Goal: Complete application form

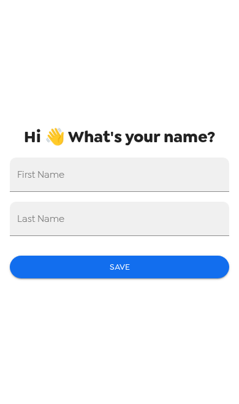
click at [25, 179] on div "First Name" at bounding box center [120, 175] width 220 height 34
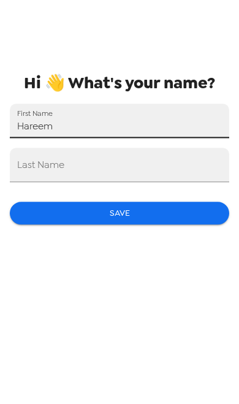
type input "Hareem"
click at [23, 202] on div "Last Name" at bounding box center [120, 219] width 220 height 34
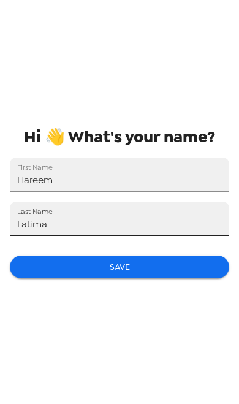
type input "Fatima"
click at [173, 264] on button "Save" at bounding box center [120, 267] width 220 height 23
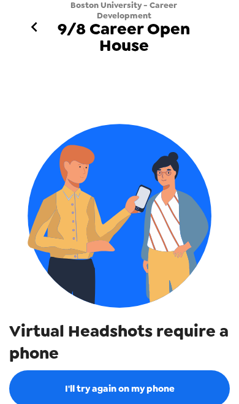
click at [169, 391] on button "I'll try again on my phone" at bounding box center [119, 388] width 221 height 37
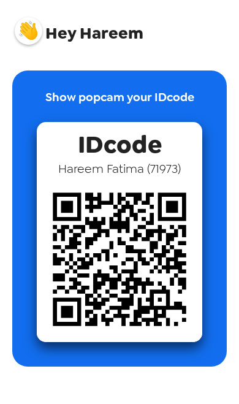
click at [170, 286] on img at bounding box center [120, 260] width 166 height 166
click at [145, 299] on img at bounding box center [120, 260] width 166 height 166
